Goal: Information Seeking & Learning: Learn about a topic

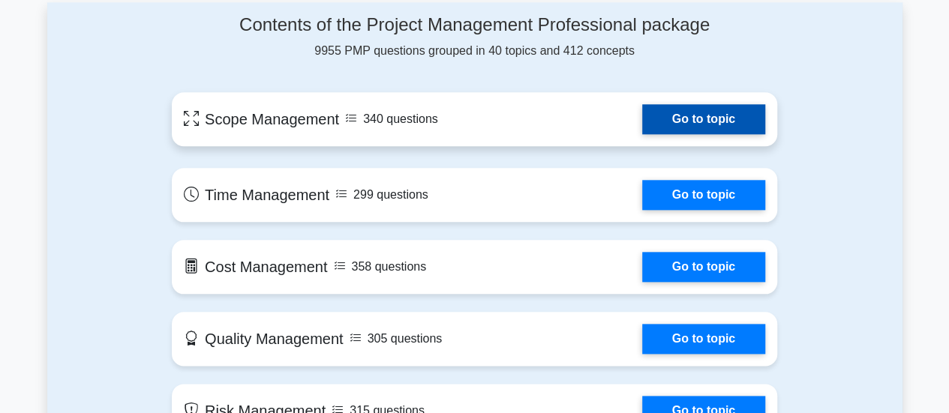
scroll to position [740, 0]
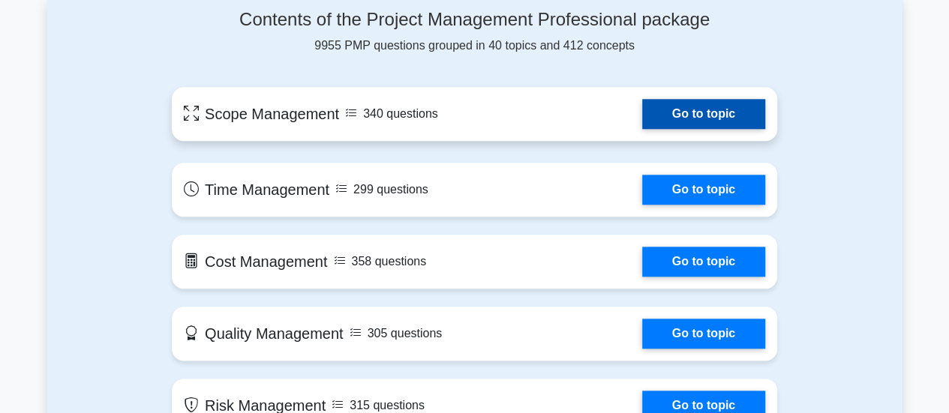
click at [642, 119] on link "Go to topic" at bounding box center [703, 114] width 123 height 30
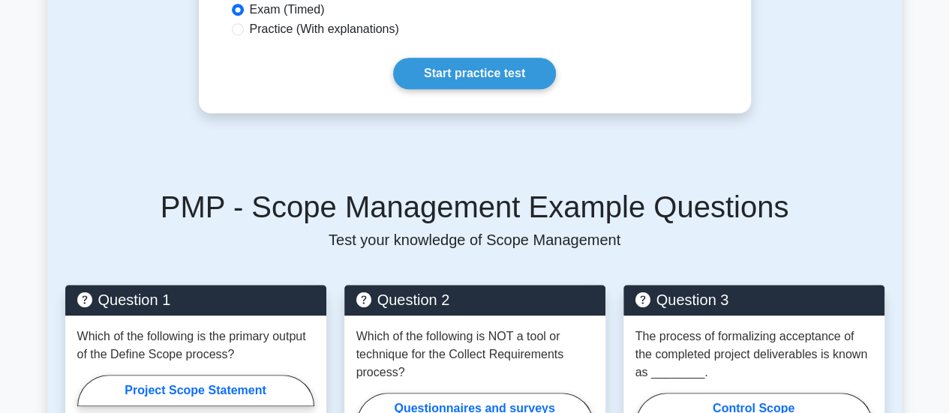
scroll to position [757, 0]
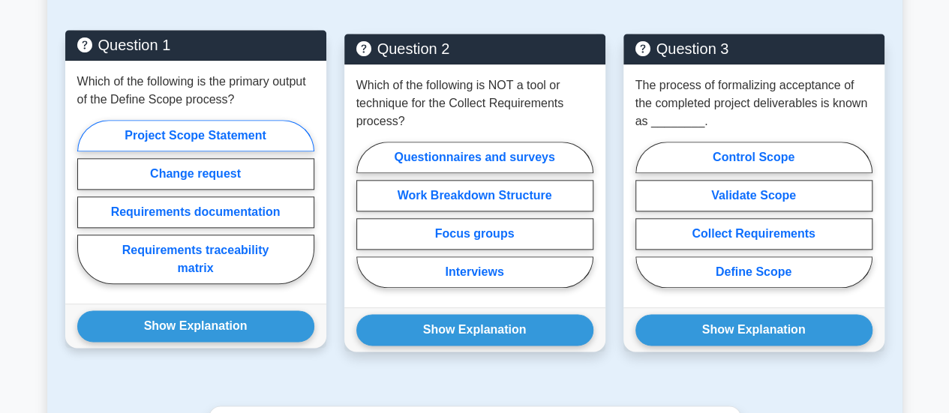
click at [223, 137] on label "Project Scope Statement" at bounding box center [195, 135] width 237 height 31
click at [87, 202] on input "Project Scope Statement" at bounding box center [82, 207] width 10 height 10
radio input "true"
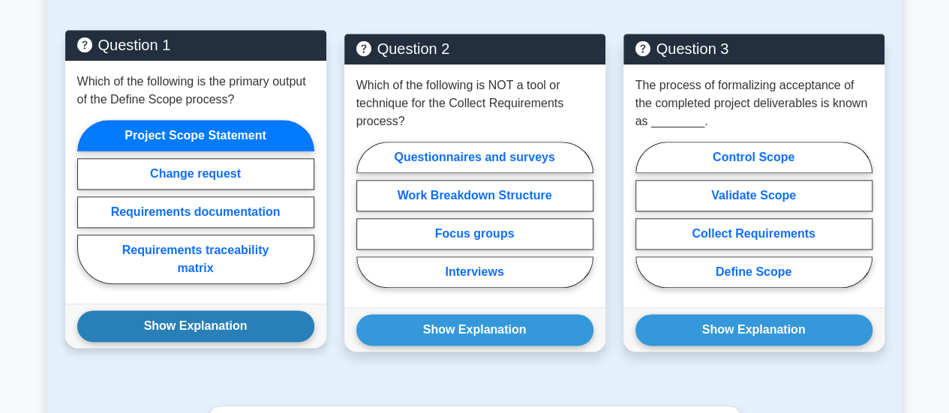
click at [223, 319] on button "Show Explanation" at bounding box center [195, 325] width 237 height 31
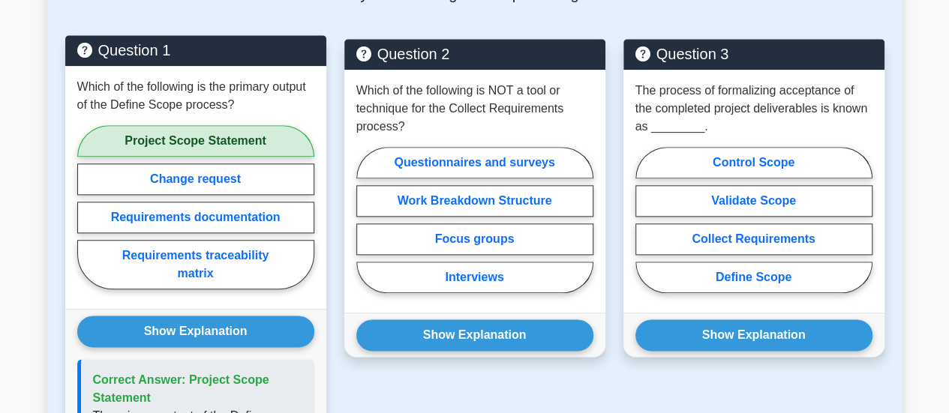
scroll to position [752, 0]
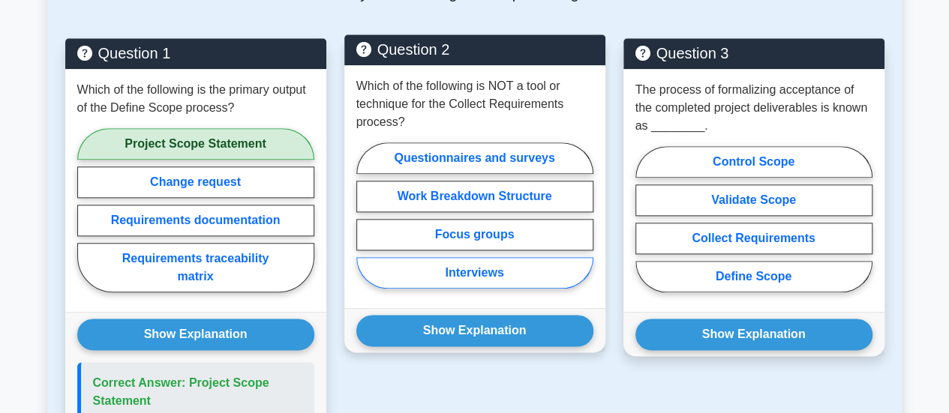
click at [490, 265] on label "Interviews" at bounding box center [474, 272] width 237 height 31
click at [366, 225] on input "Interviews" at bounding box center [361, 220] width 10 height 10
radio input "true"
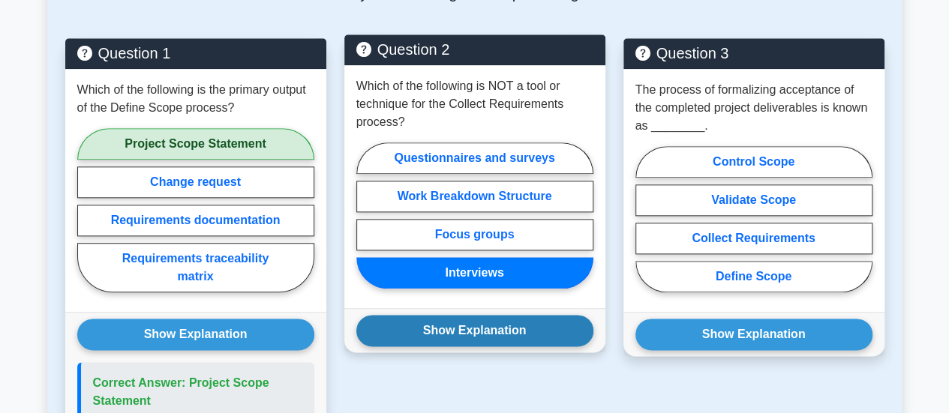
click at [495, 329] on button "Show Explanation" at bounding box center [474, 330] width 237 height 31
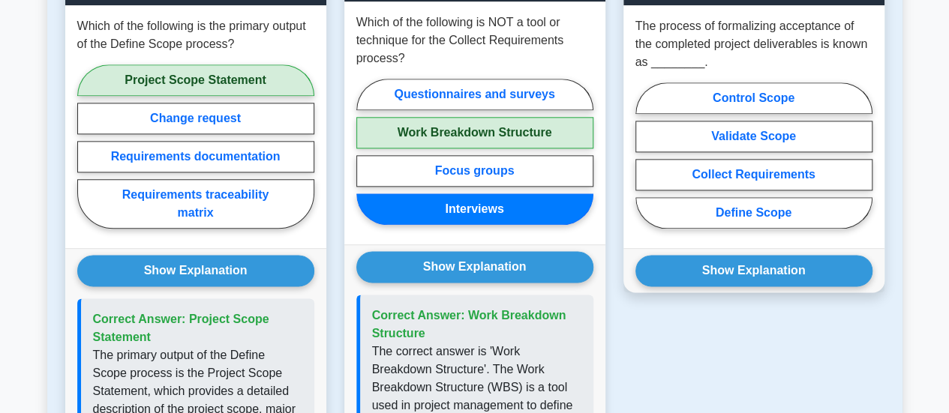
scroll to position [813, 0]
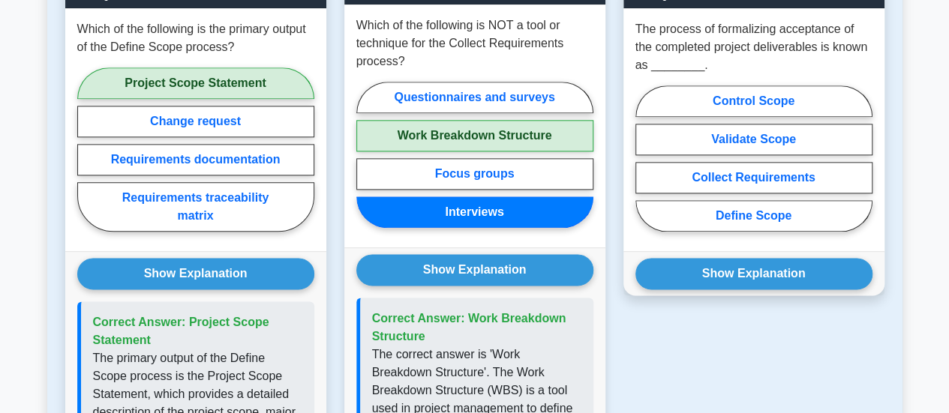
click at [481, 127] on label "Work Breakdown Structure" at bounding box center [474, 135] width 237 height 31
click at [366, 154] on input "Work Breakdown Structure" at bounding box center [361, 159] width 10 height 10
radio input "true"
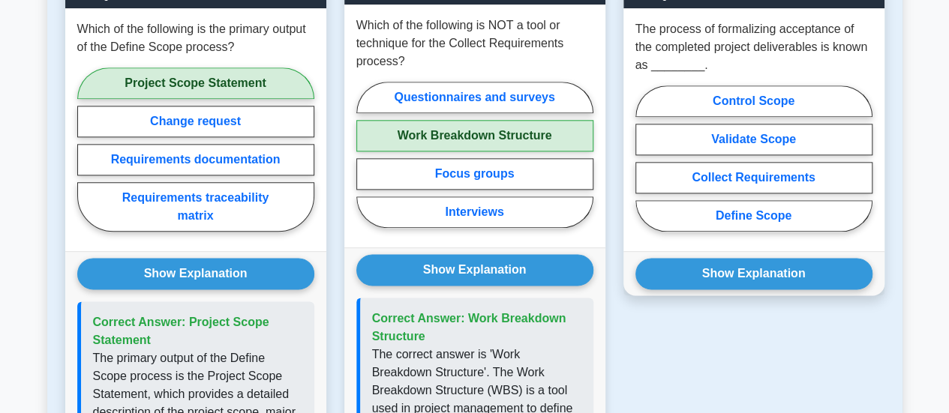
click at [494, 127] on label "Work Breakdown Structure" at bounding box center [474, 135] width 237 height 31
click at [366, 154] on input "Work Breakdown Structure" at bounding box center [361, 159] width 10 height 10
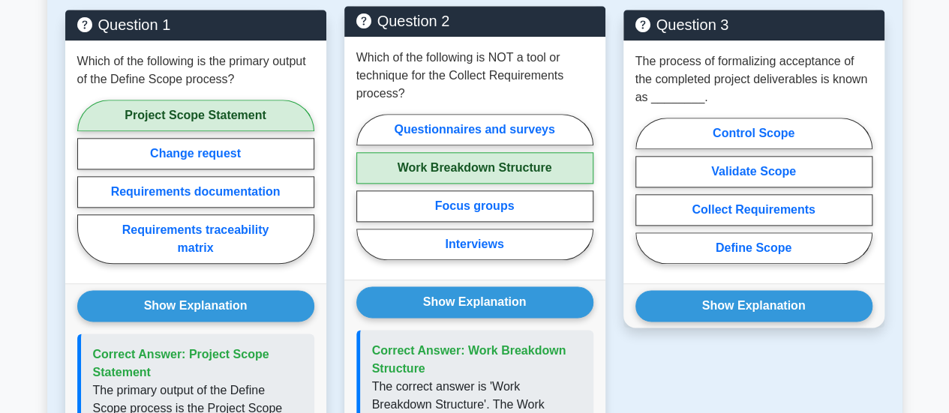
scroll to position [799, 0]
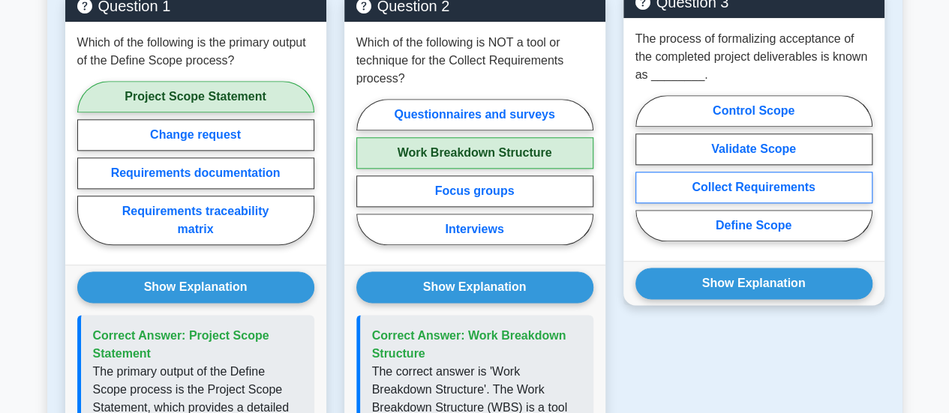
click at [787, 193] on label "Collect Requirements" at bounding box center [753, 187] width 237 height 31
click at [645, 178] on input "Collect Requirements" at bounding box center [640, 173] width 10 height 10
radio input "true"
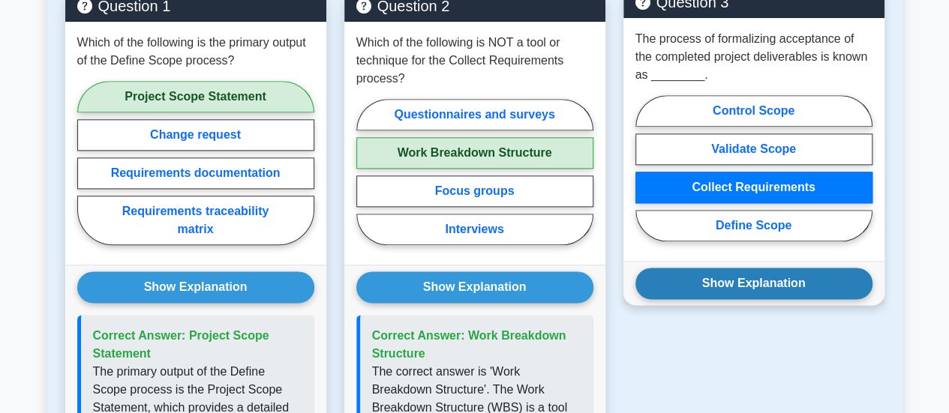
click at [771, 283] on button "Show Explanation" at bounding box center [753, 283] width 237 height 31
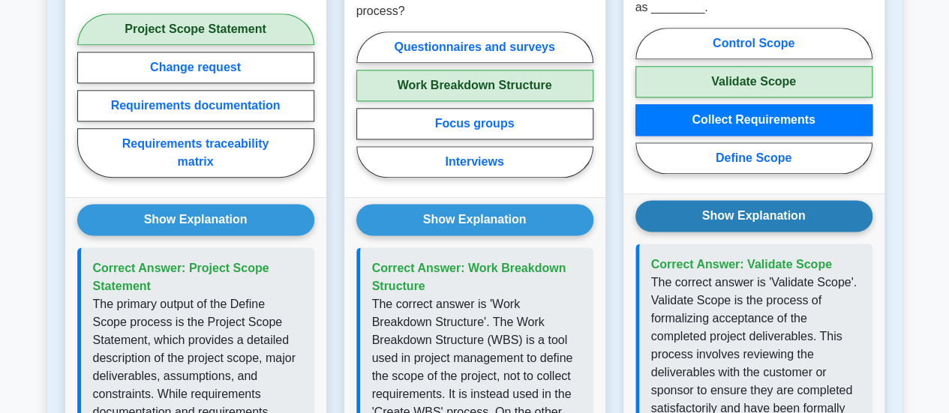
scroll to position [865, 0]
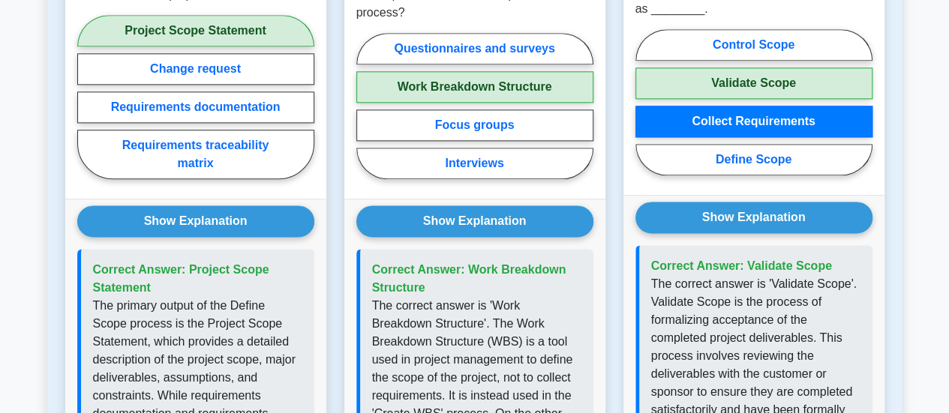
click at [739, 80] on label "Validate Scope" at bounding box center [753, 82] width 237 height 31
click at [645, 102] on input "Validate Scope" at bounding box center [640, 107] width 10 height 10
radio input "true"
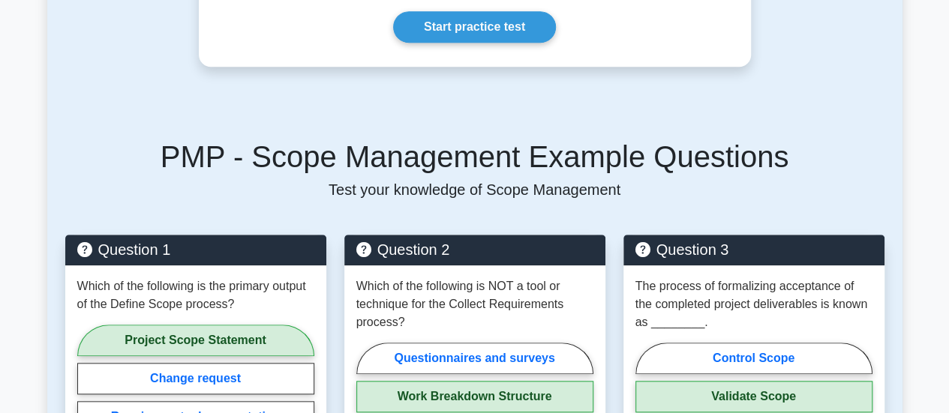
scroll to position [402, 0]
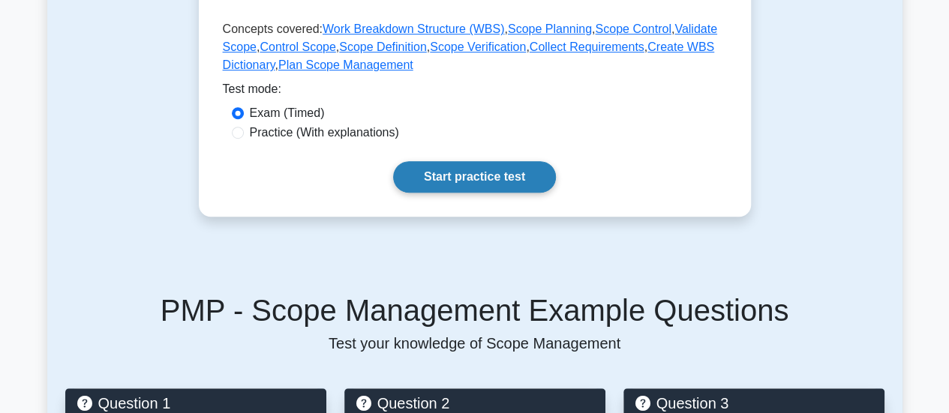
click at [434, 184] on link "Start practice test" at bounding box center [474, 176] width 163 height 31
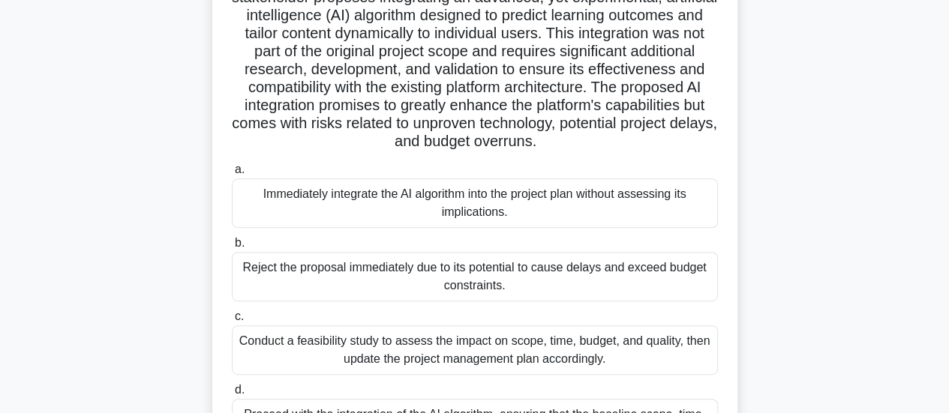
scroll to position [315, 0]
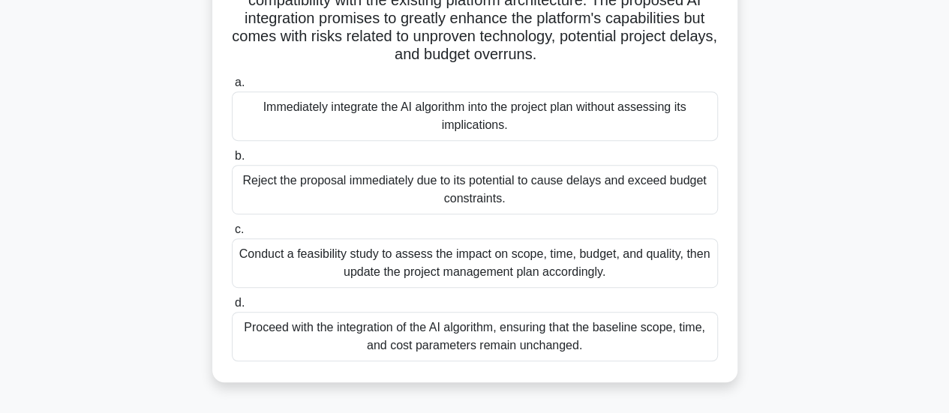
click at [557, 267] on div "Conduct a feasibility study to assess the impact on scope, time, budget, and qu…" at bounding box center [475, 262] width 486 height 49
click at [232, 235] on input "c. Conduct a feasibility study to assess the impact on scope, time, budget, and…" at bounding box center [232, 230] width 0 height 10
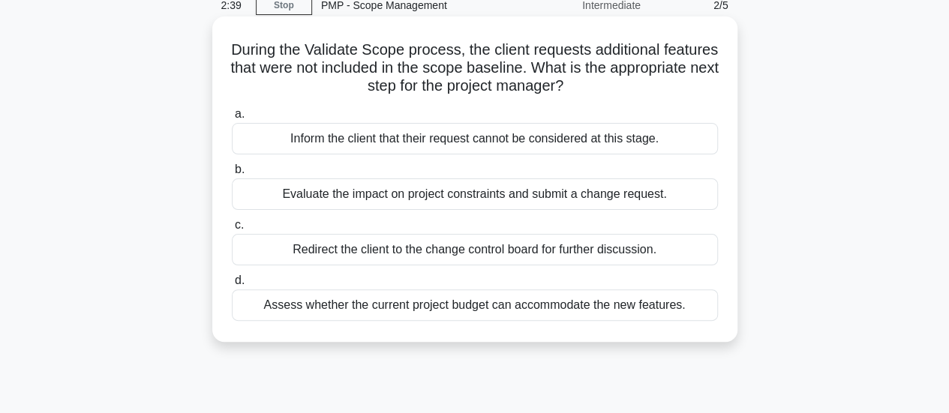
scroll to position [68, 0]
click at [518, 305] on div "Assess whether the current project budget can accommodate the new features." at bounding box center [475, 304] width 486 height 31
click at [232, 285] on input "d. Assess whether the current project budget can accommodate the new features." at bounding box center [232, 280] width 0 height 10
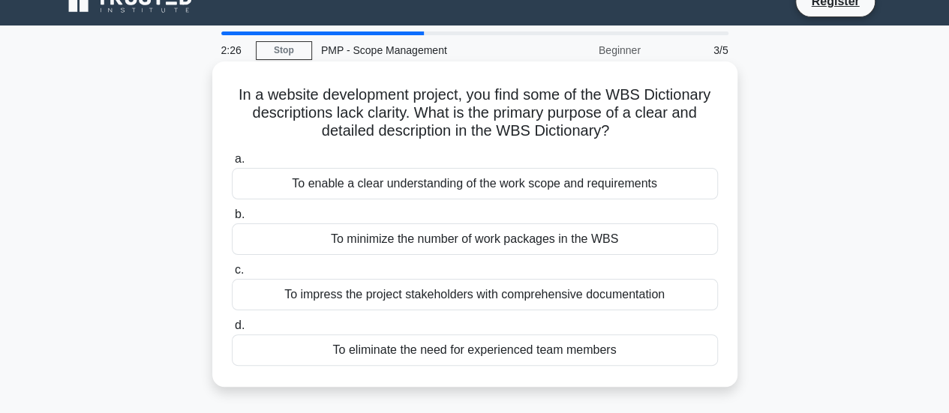
scroll to position [0, 0]
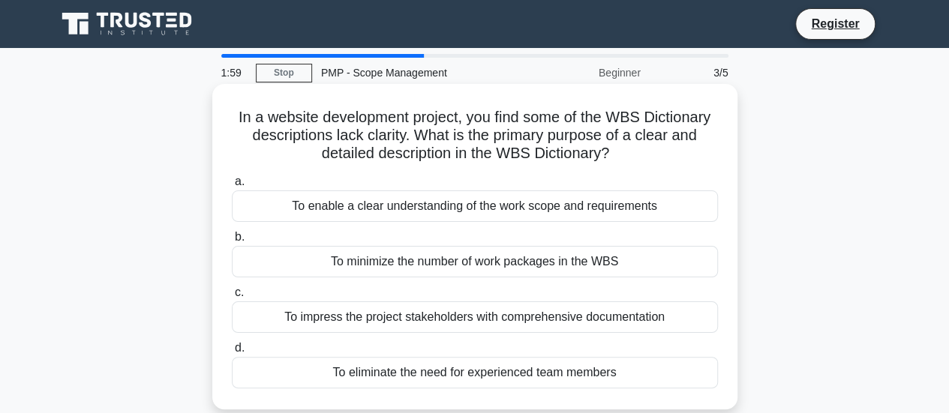
click at [580, 202] on div "To enable a clear understanding of the work scope and requirements" at bounding box center [475, 205] width 486 height 31
click at [232, 187] on input "a. To enable a clear understanding of the work scope and requirements" at bounding box center [232, 182] width 0 height 10
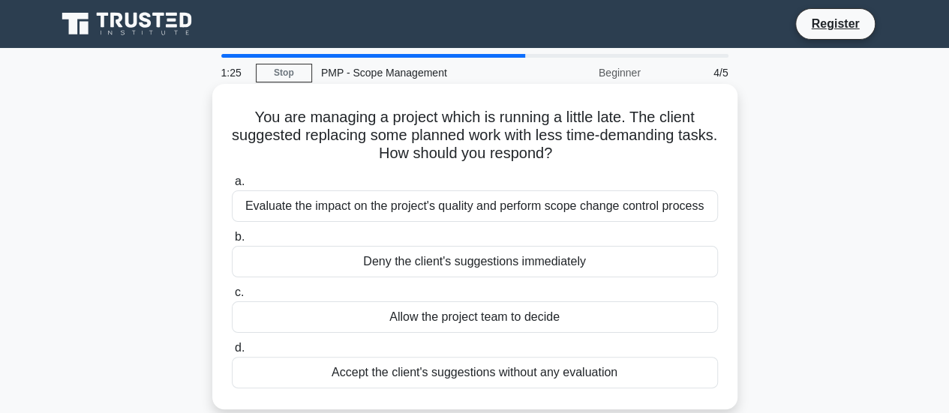
click at [565, 209] on div "Evaluate the impact on the project's quality and perform scope change control p…" at bounding box center [475, 205] width 486 height 31
click at [232, 187] on input "a. Evaluate the impact on the project's quality and perform scope change contro…" at bounding box center [232, 182] width 0 height 10
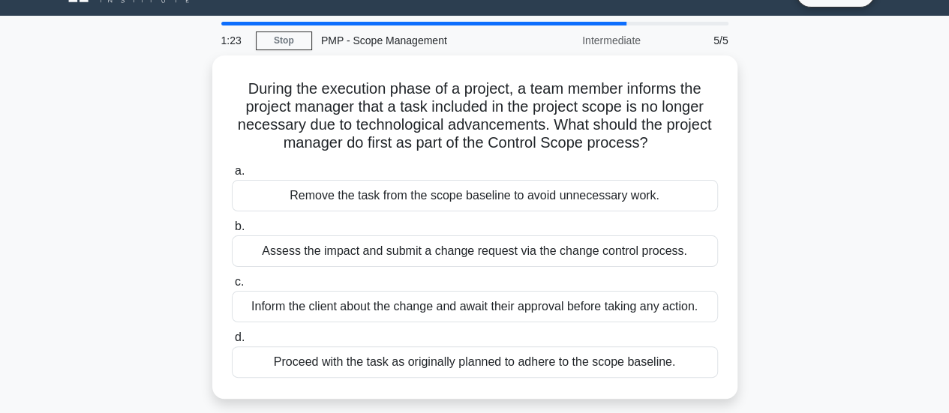
scroll to position [63, 0]
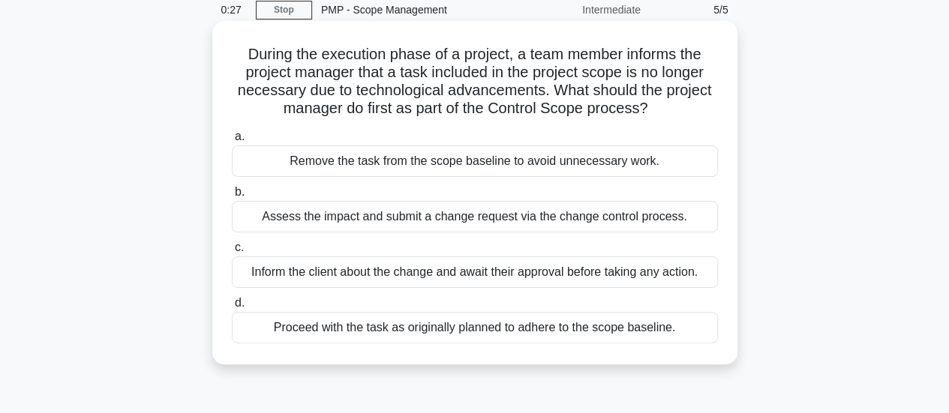
click at [550, 280] on div "Inform the client about the change and await their approval before taking any a…" at bounding box center [475, 271] width 486 height 31
click at [232, 253] on input "c. Inform the client about the change and await their approval before taking an…" at bounding box center [232, 248] width 0 height 10
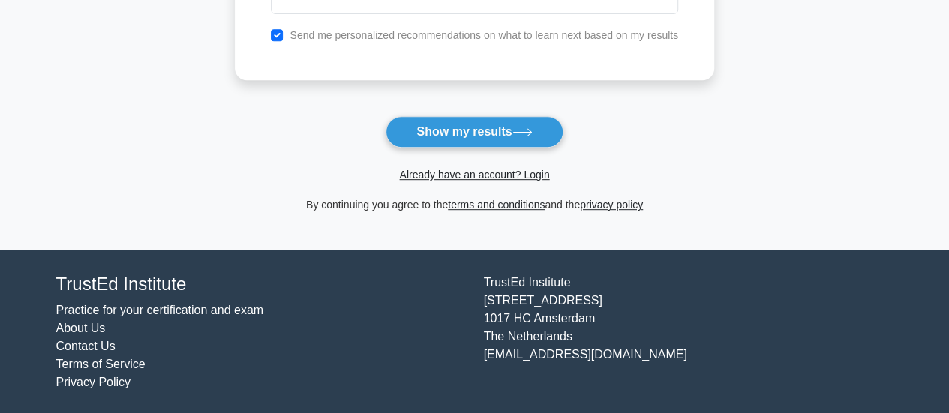
scroll to position [129, 0]
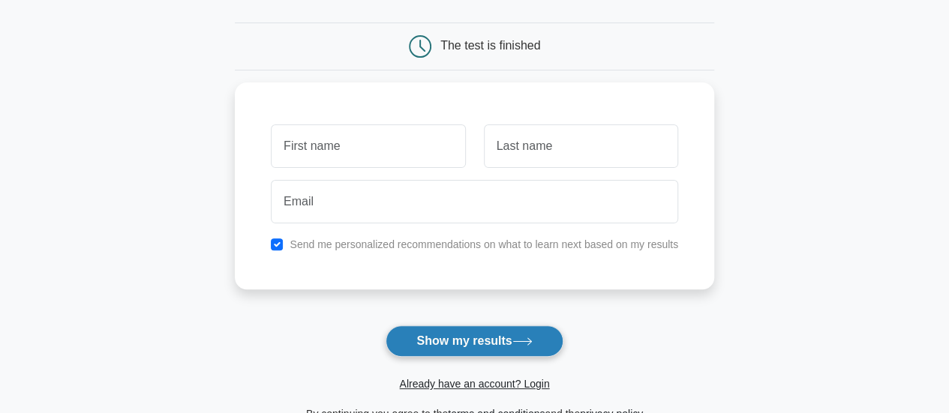
click at [496, 331] on button "Show my results" at bounding box center [473, 340] width 177 height 31
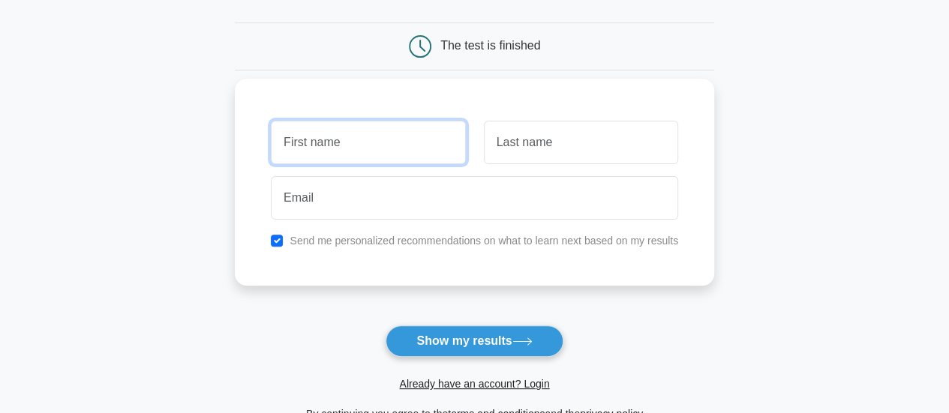
click at [388, 141] on input "text" at bounding box center [368, 142] width 194 height 43
type input "nathan"
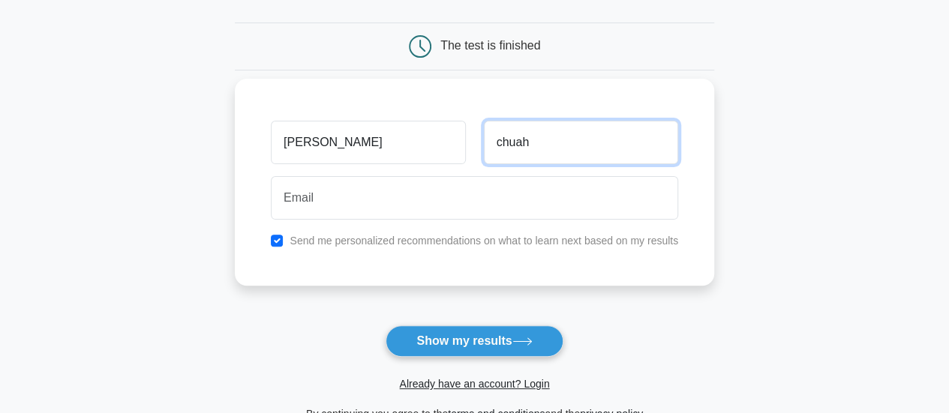
type input "chuah"
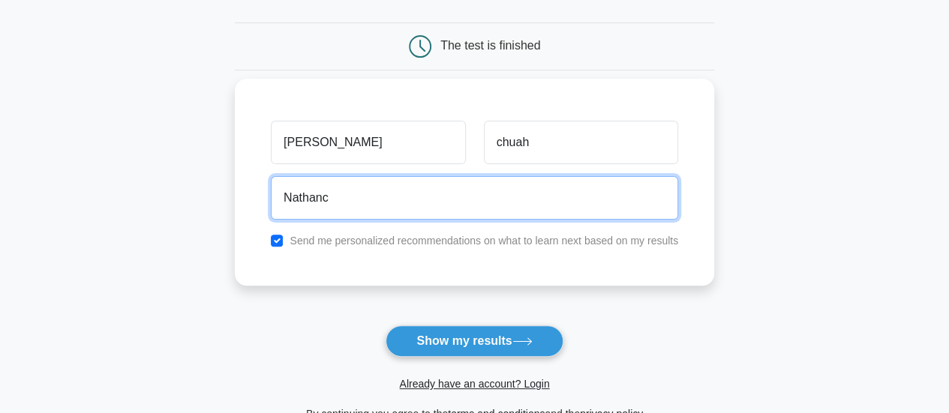
type input "Nathanchuahatwork@gmail.com"
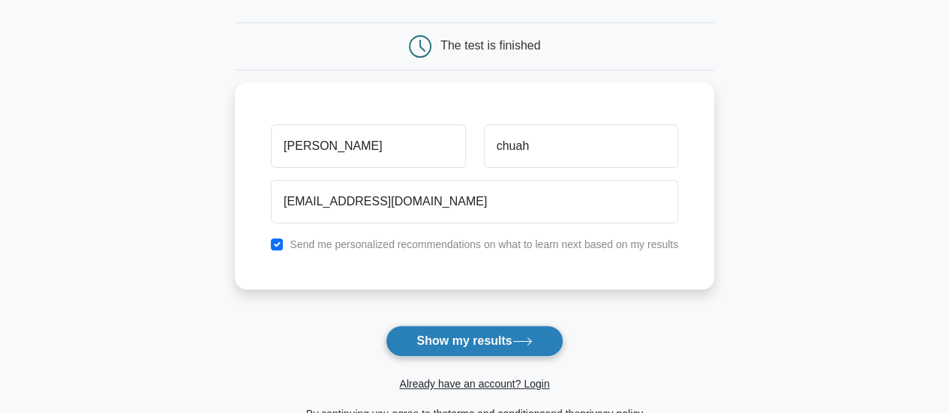
click at [439, 325] on button "Show my results" at bounding box center [473, 340] width 177 height 31
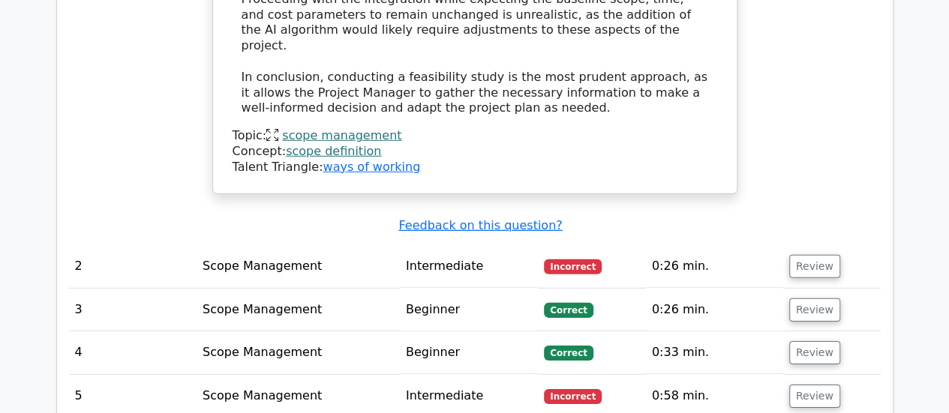
scroll to position [2175, 0]
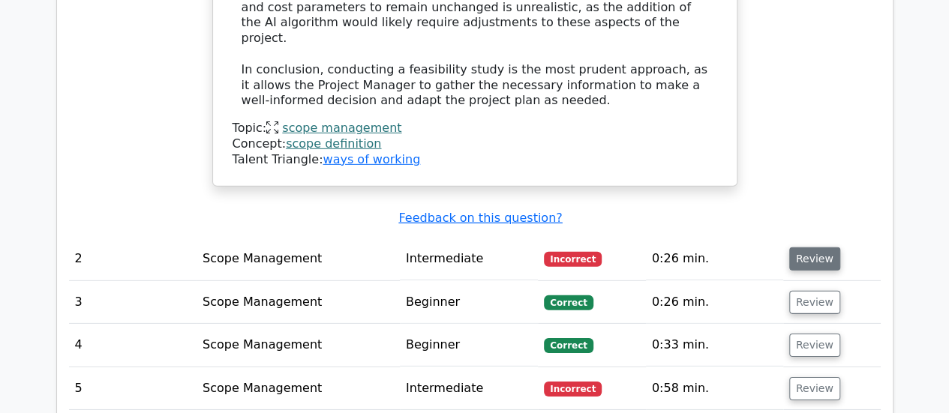
click at [803, 247] on button "Review" at bounding box center [814, 258] width 51 height 23
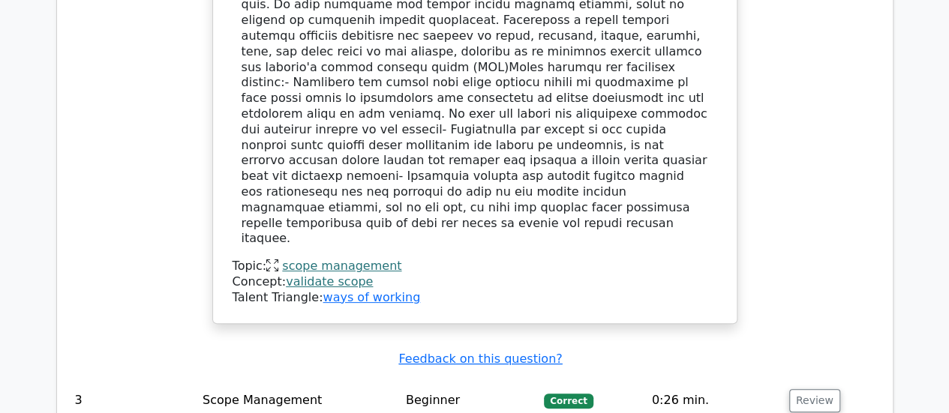
scroll to position [2908, 0]
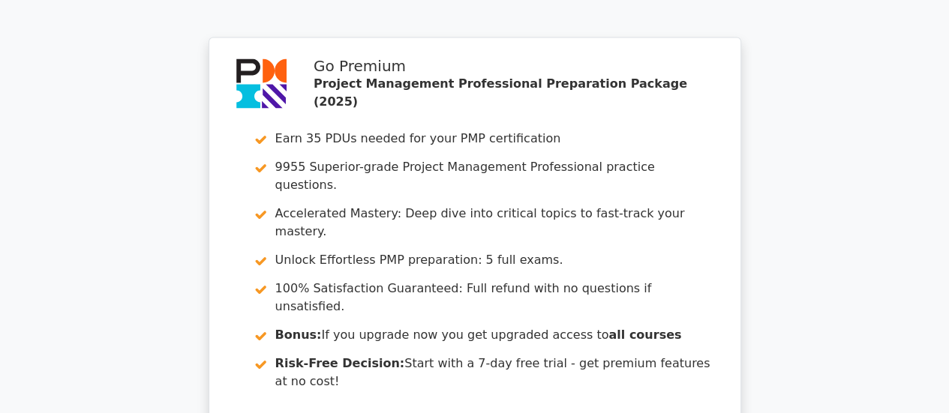
scroll to position [4251, 0]
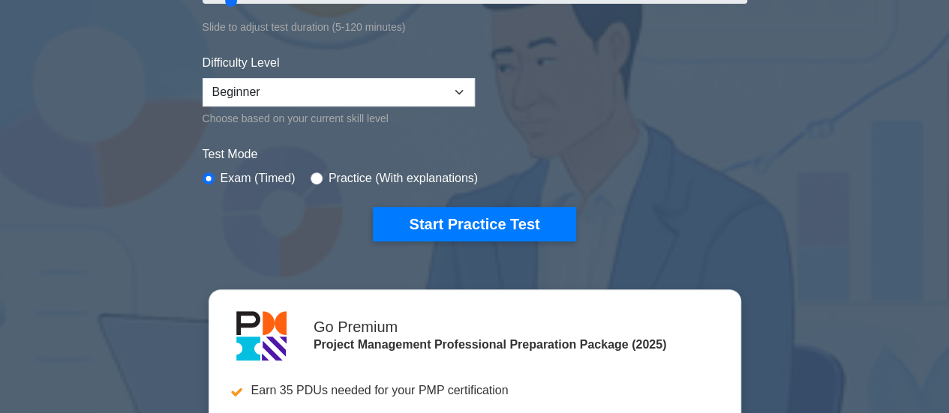
scroll to position [337, 0]
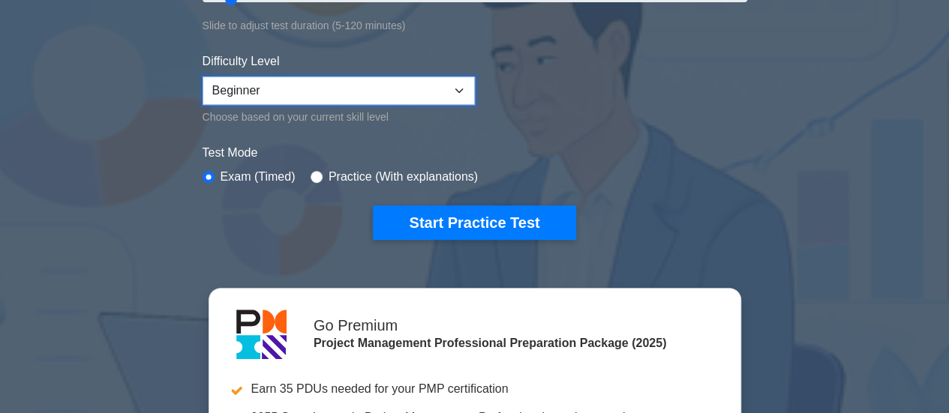
click at [375, 79] on select "Beginner Intermediate Expert" at bounding box center [338, 90] width 272 height 28
select select "expert"
click at [202, 76] on select "Beginner Intermediate Expert" at bounding box center [338, 90] width 272 height 28
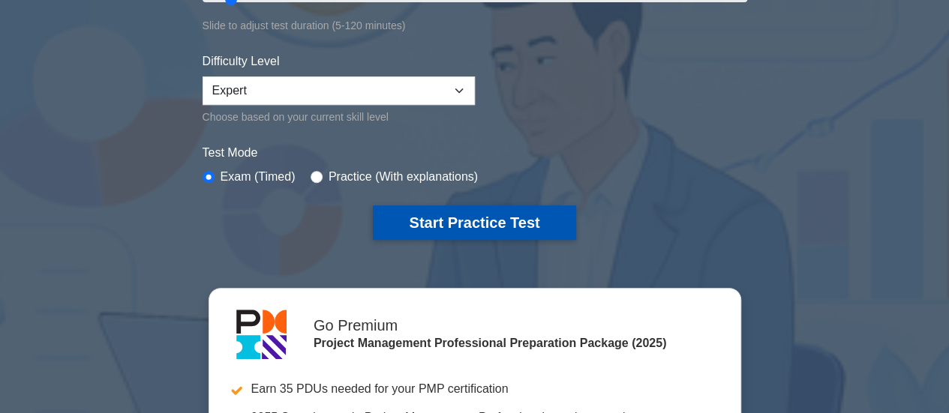
click at [438, 207] on button "Start Practice Test" at bounding box center [474, 222] width 202 height 34
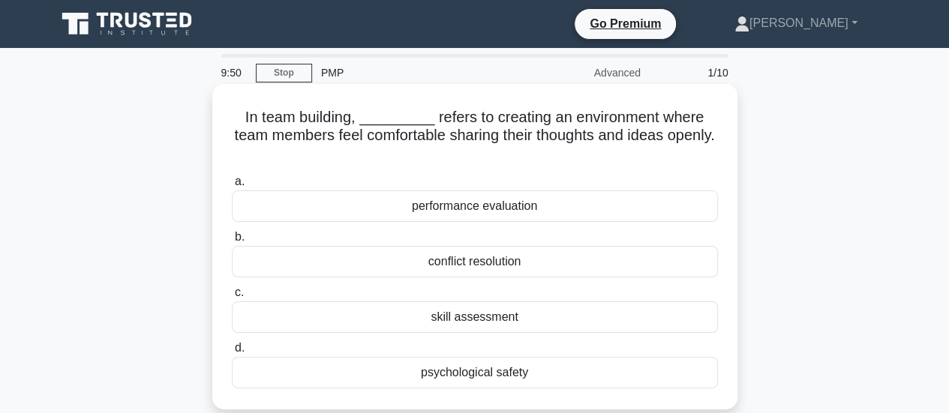
scroll to position [3, 0]
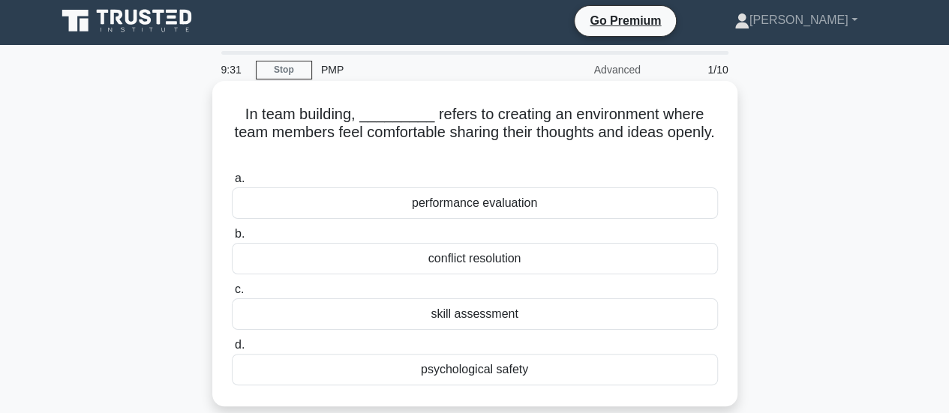
click at [491, 372] on div "psychological safety" at bounding box center [475, 369] width 486 height 31
click at [232, 350] on input "d. psychological safety" at bounding box center [232, 345] width 0 height 10
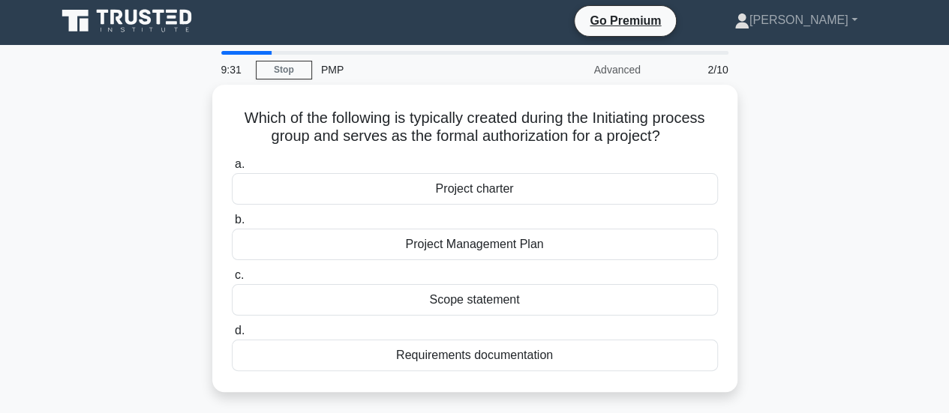
scroll to position [0, 0]
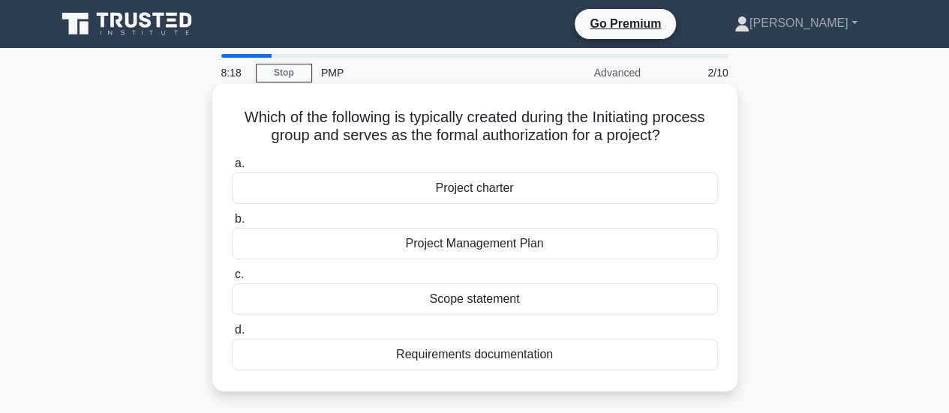
click at [489, 247] on div "Project Management Plan" at bounding box center [475, 243] width 486 height 31
click at [232, 224] on input "b. Project Management Plan" at bounding box center [232, 219] width 0 height 10
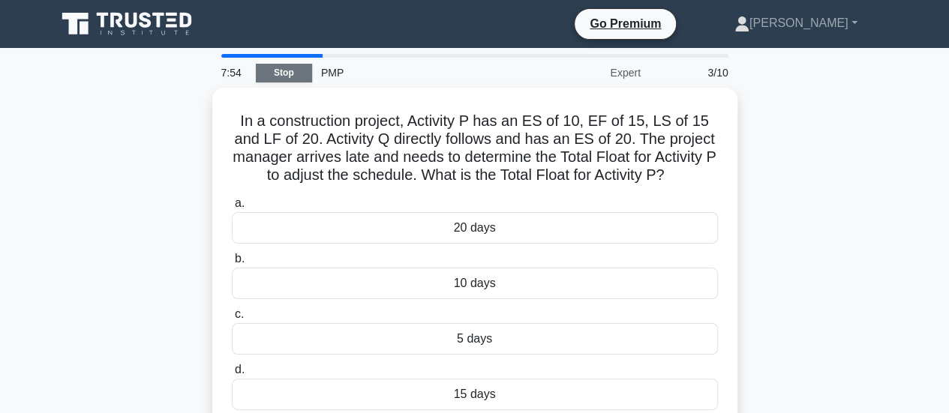
click at [300, 69] on link "Stop" at bounding box center [284, 73] width 56 height 19
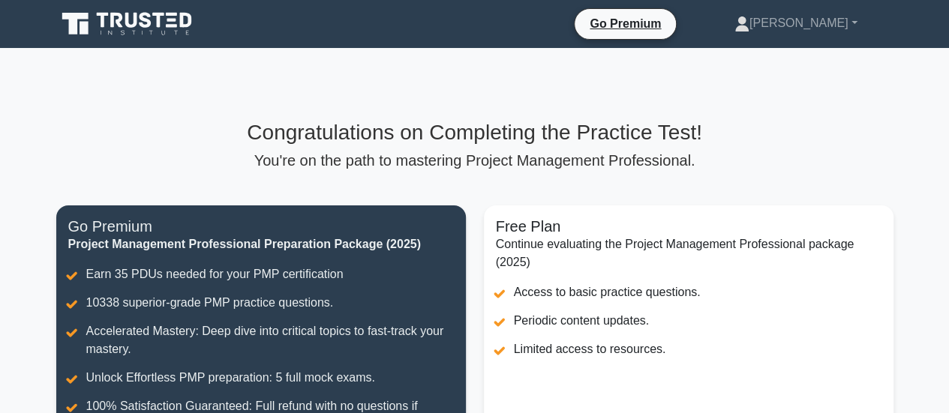
click at [376, 110] on div "Congratulations on Completing the Practice Test! You're on the path to masterin…" at bounding box center [474, 348] width 855 height 600
click at [389, 131] on h3 "Congratulations on Completing the Practice Test!" at bounding box center [474, 132] width 837 height 25
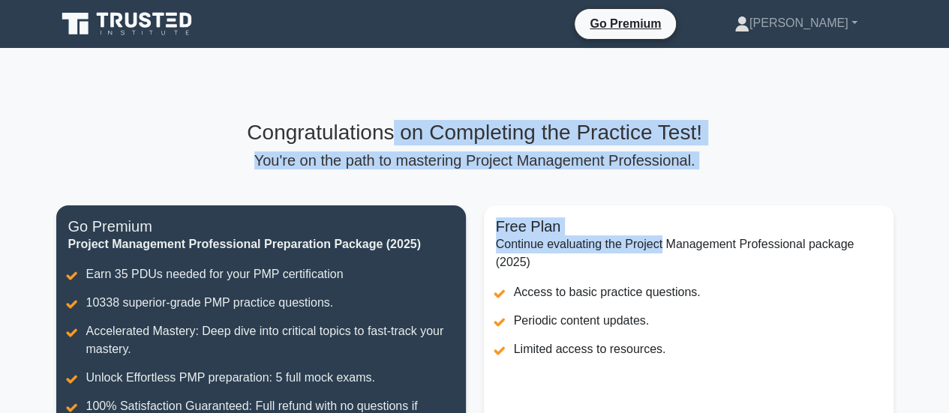
drag, startPoint x: 389, startPoint y: 131, endPoint x: 643, endPoint y: 181, distance: 258.2
click at [643, 181] on div "Congratulations on Completing the Practice Test! You're on the path to masterin…" at bounding box center [474, 348] width 855 height 456
click at [646, 177] on div "Congratulations on Completing the Practice Test! You're on the path to masterin…" at bounding box center [474, 348] width 855 height 456
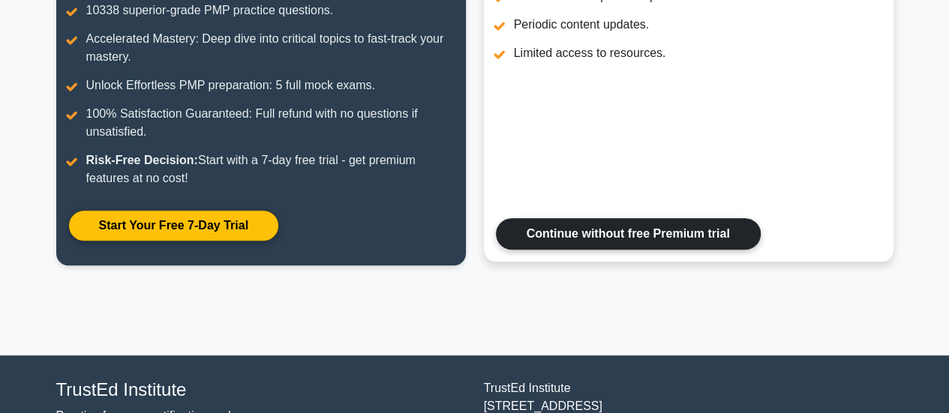
scroll to position [294, 0]
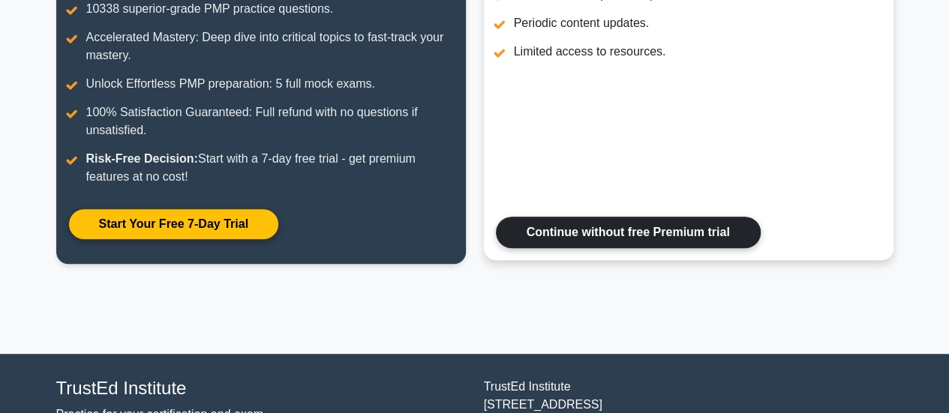
click at [598, 245] on link "Continue without free Premium trial" at bounding box center [628, 232] width 265 height 31
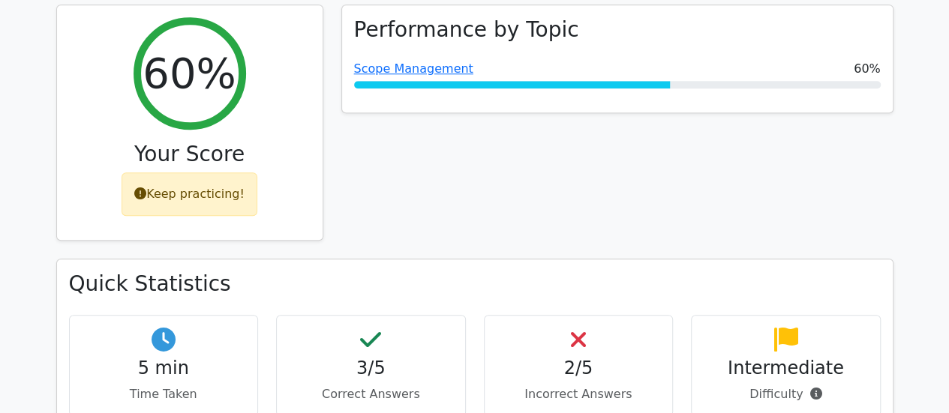
scroll to position [568, 0]
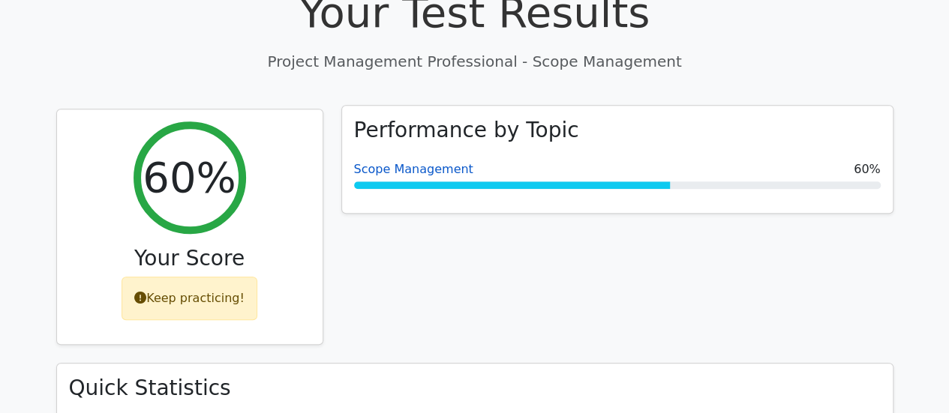
click at [439, 162] on link "Scope Management" at bounding box center [413, 169] width 119 height 14
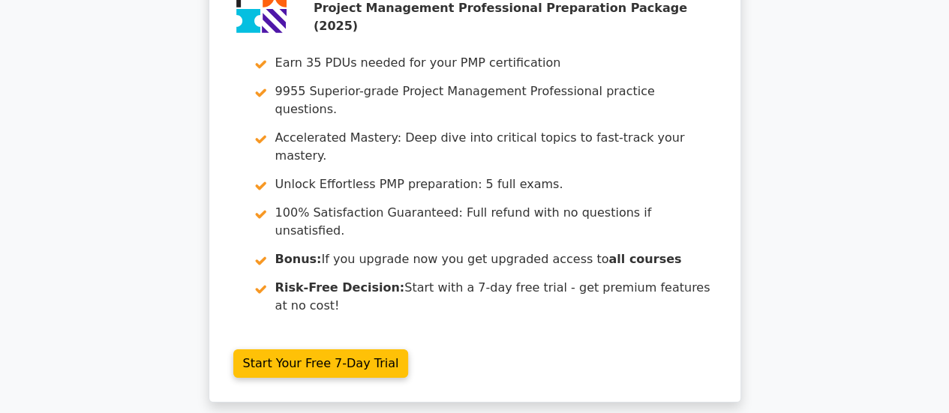
scroll to position [2751, 0]
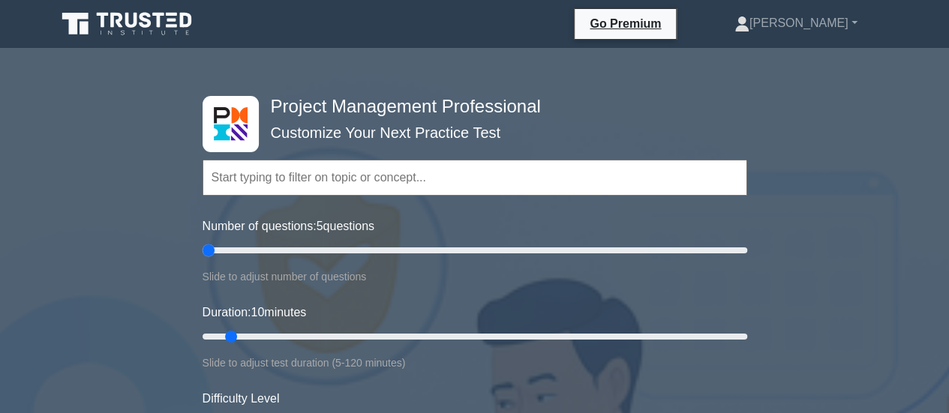
drag, startPoint x: 223, startPoint y: 251, endPoint x: 209, endPoint y: 253, distance: 14.4
type input "5"
click at [209, 253] on input "Number of questions: 5 questions" at bounding box center [474, 250] width 544 height 18
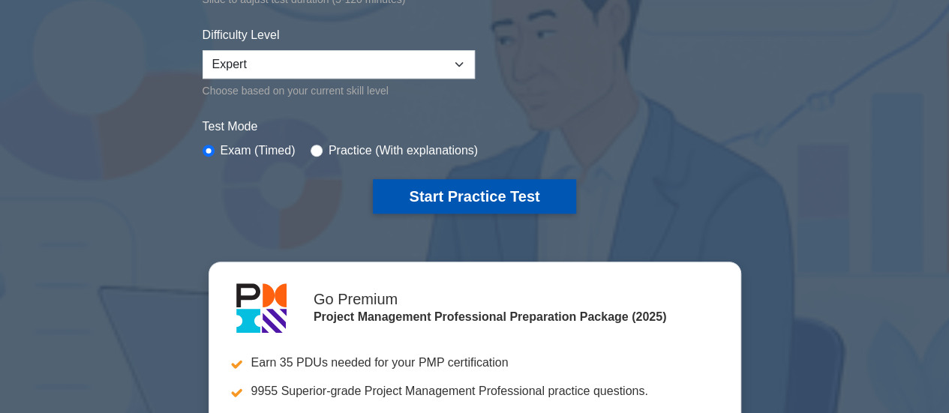
scroll to position [364, 0]
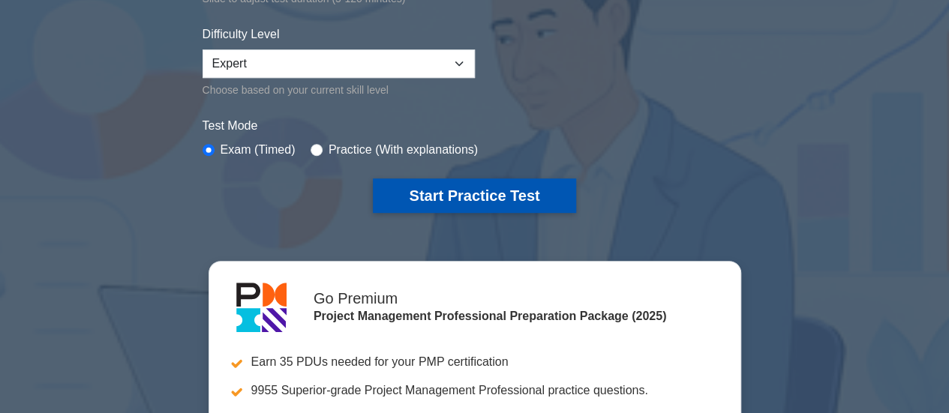
click at [433, 183] on button "Start Practice Test" at bounding box center [474, 195] width 202 height 34
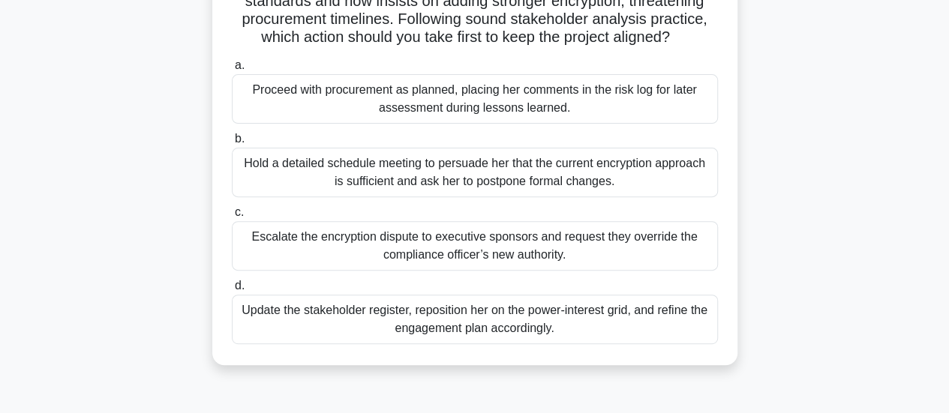
scroll to position [171, 0]
click at [492, 343] on div "Update the stakeholder register, reposition her on the power-interest grid, and…" at bounding box center [475, 318] width 486 height 49
click at [232, 290] on input "d. Update the stakeholder register, reposition her on the power-interest grid, …" at bounding box center [232, 285] width 0 height 10
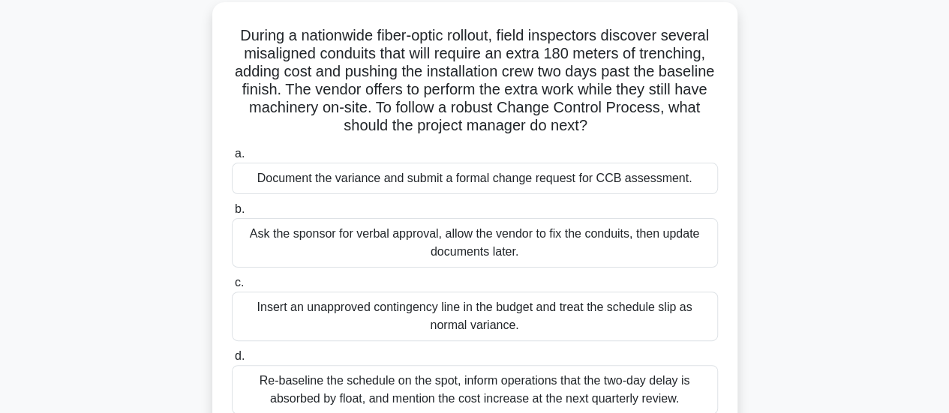
scroll to position [123, 0]
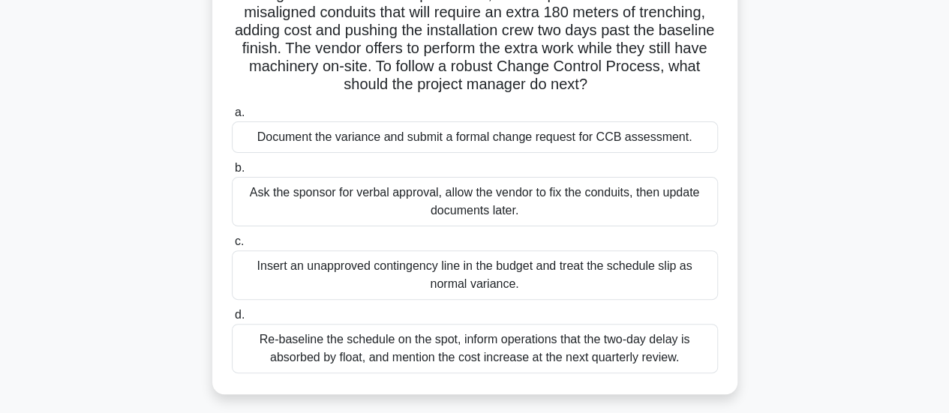
click at [598, 131] on div "Document the variance and submit a formal change request for CCB assessment." at bounding box center [475, 136] width 486 height 31
click at [232, 118] on input "a. Document the variance and submit a formal change request for CCB assessment." at bounding box center [232, 113] width 0 height 10
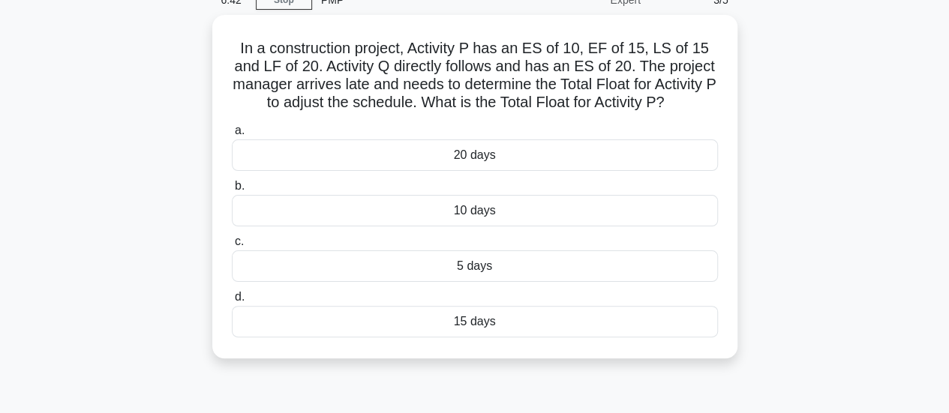
scroll to position [0, 0]
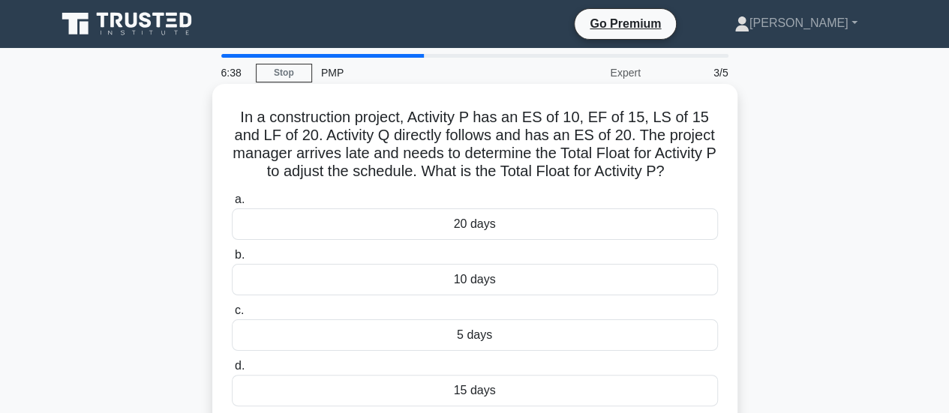
click at [502, 214] on div "20 days" at bounding box center [475, 223] width 486 height 31
click at [232, 205] on input "a. 20 days" at bounding box center [232, 200] width 0 height 10
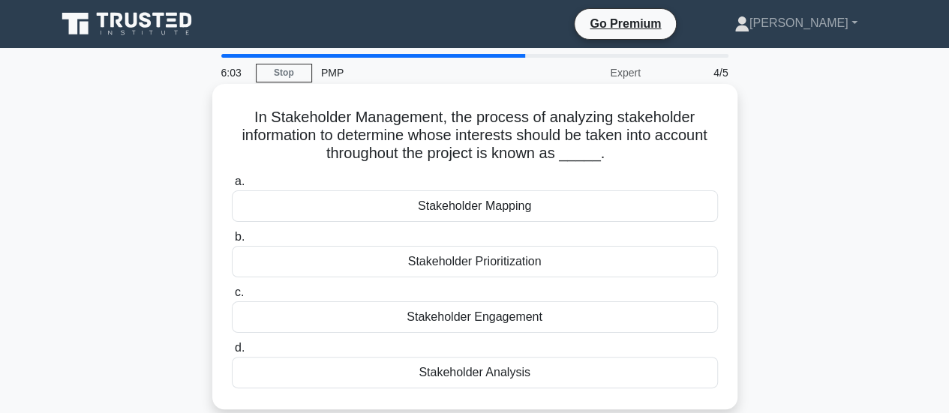
click at [509, 367] on div "Stakeholder Analysis" at bounding box center [475, 372] width 486 height 31
click at [232, 353] on input "d. Stakeholder Analysis" at bounding box center [232, 348] width 0 height 10
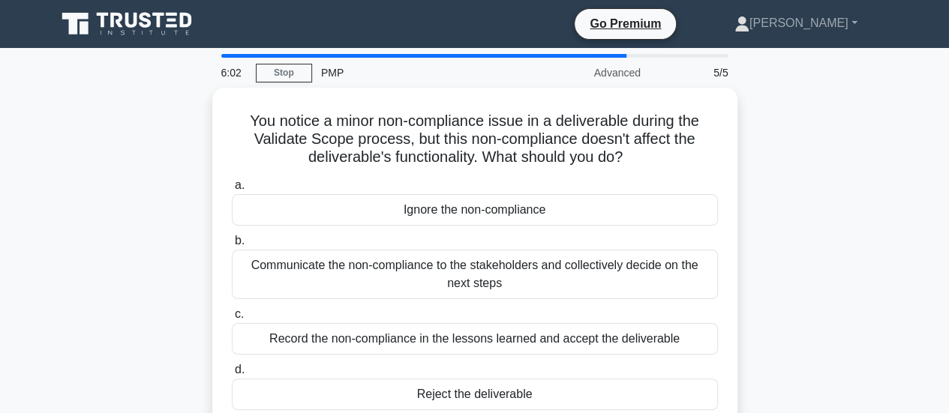
click at [501, 311] on label "c. Record the non-compliance in the lessons learned and accept the deliverable" at bounding box center [475, 329] width 486 height 49
click at [232, 311] on input "c. Record the non-compliance in the lessons learned and accept the deliverable" at bounding box center [232, 315] width 0 height 10
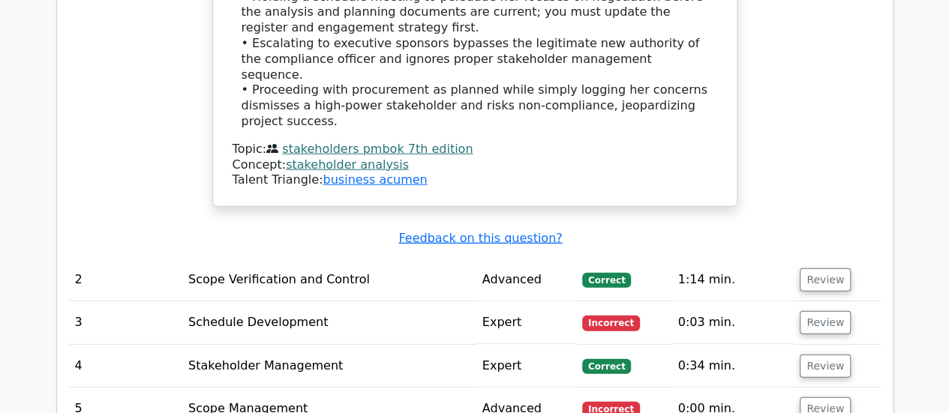
scroll to position [1960, 0]
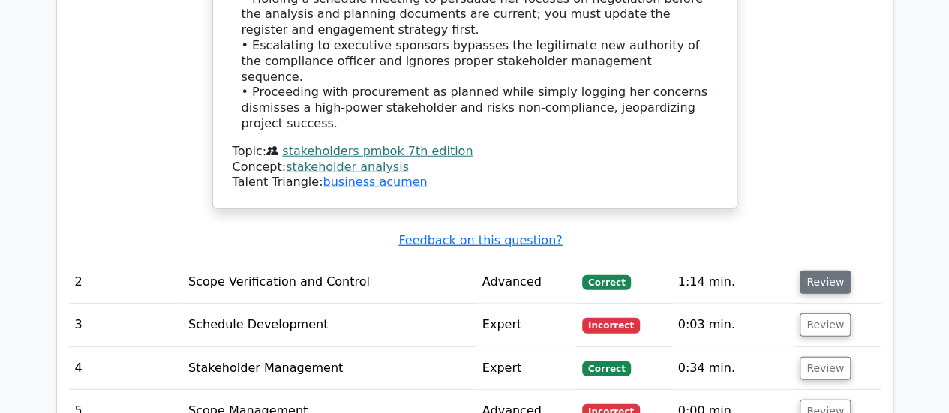
click at [812, 271] on button "Review" at bounding box center [824, 282] width 51 height 23
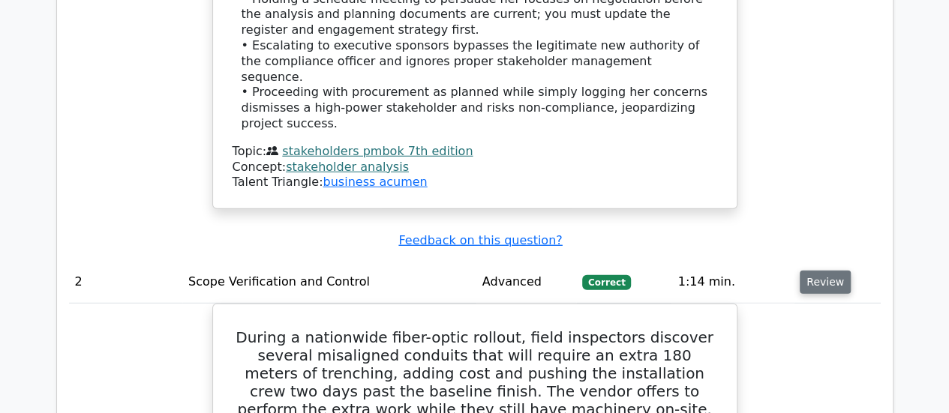
click at [816, 271] on button "Review" at bounding box center [824, 282] width 51 height 23
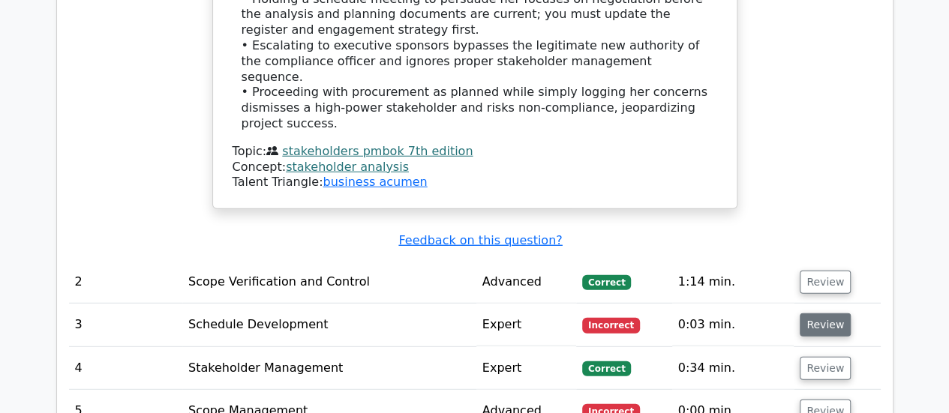
click at [829, 313] on button "Review" at bounding box center [824, 324] width 51 height 23
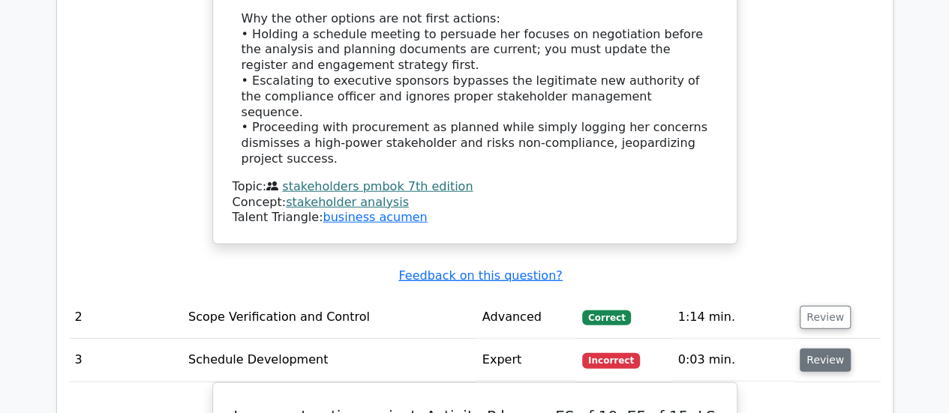
scroll to position [1923, 0]
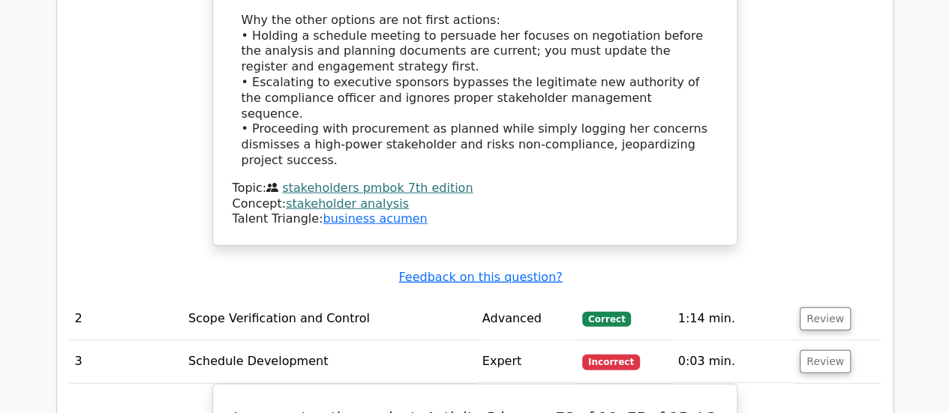
click at [822, 340] on td "Review" at bounding box center [836, 361] width 86 height 43
click at [815, 350] on button "Review" at bounding box center [824, 361] width 51 height 23
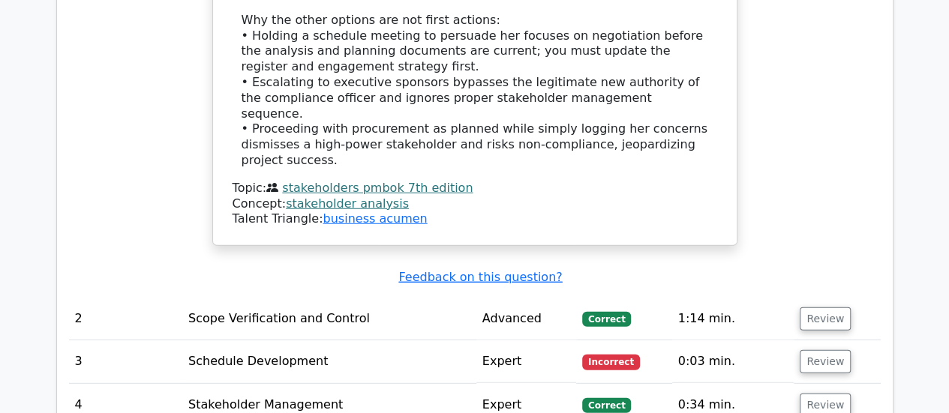
click at [808, 394] on button "Review" at bounding box center [824, 405] width 51 height 23
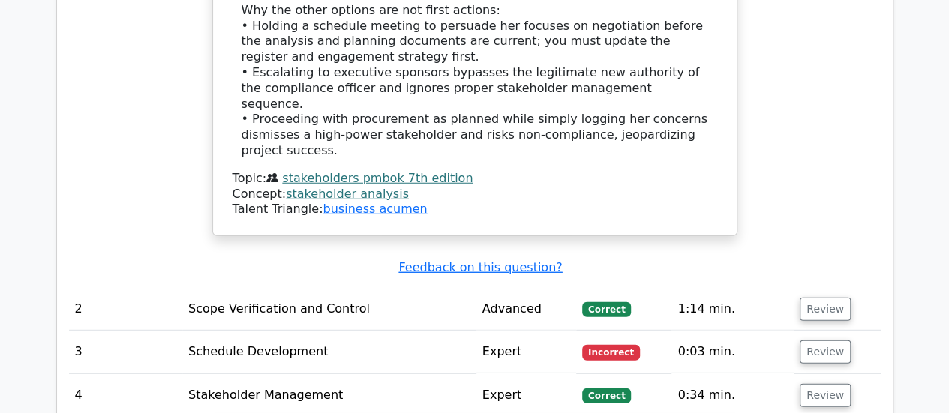
scroll to position [1922, 0]
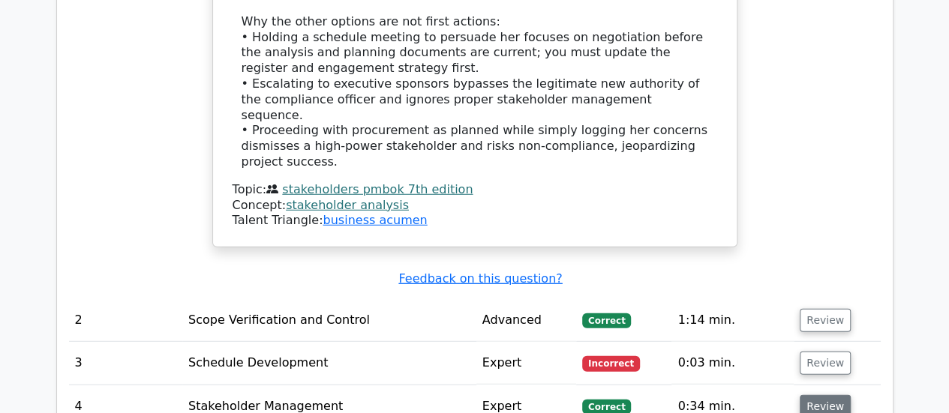
click at [814, 395] on button "Review" at bounding box center [824, 406] width 51 height 23
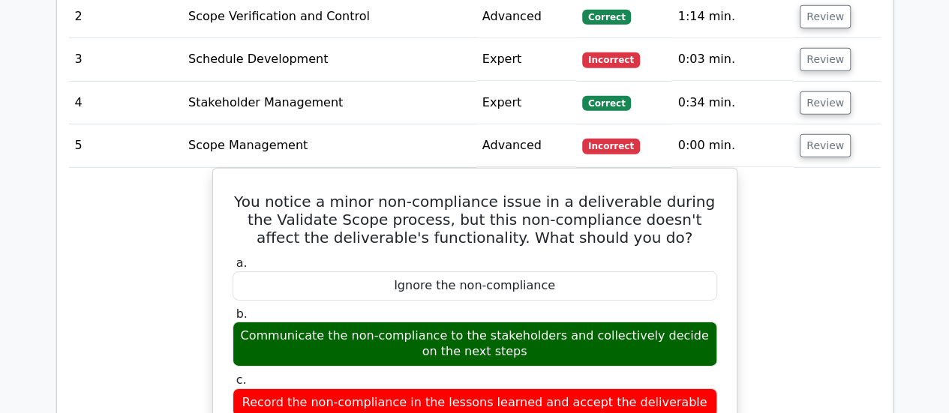
scroll to position [2109, 0]
